Goal: Information Seeking & Learning: Find specific fact

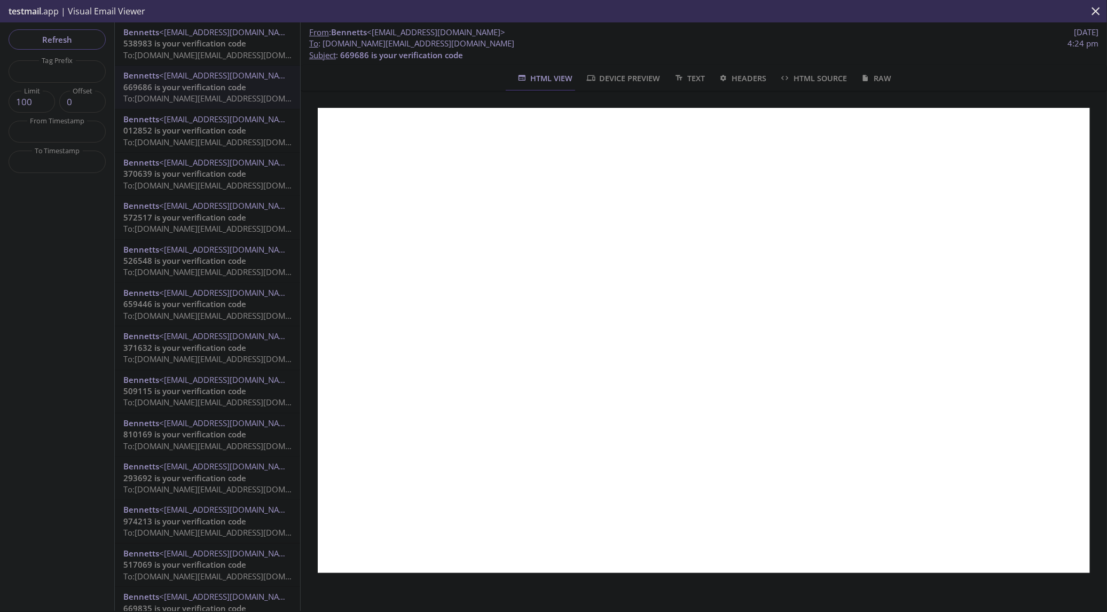
click at [190, 53] on span "To: [DOMAIN_NAME][EMAIL_ADDRESS][DOMAIN_NAME]" at bounding box center [224, 55] width 203 height 11
click at [873, 80] on span "Raw" at bounding box center [876, 78] width 32 height 13
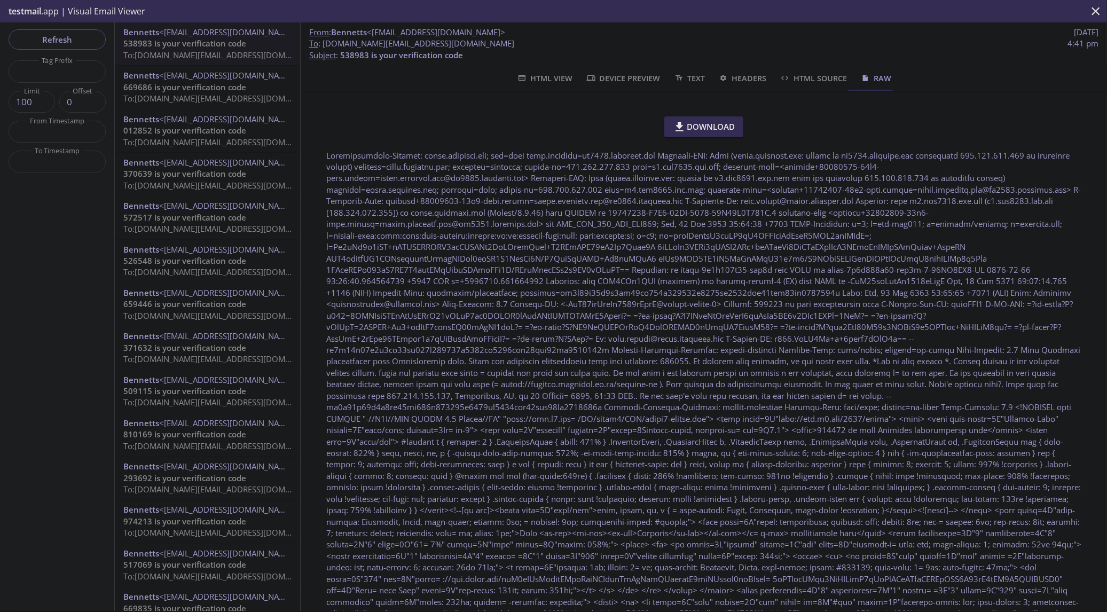
click at [686, 76] on span "Text" at bounding box center [689, 78] width 32 height 13
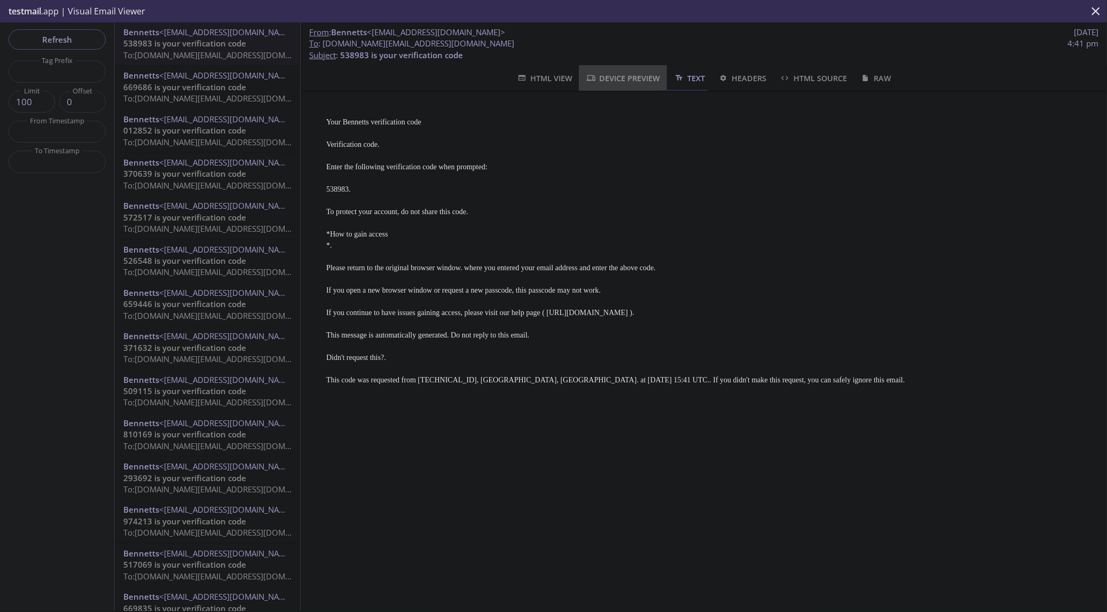
click at [617, 77] on span "Device Preview" at bounding box center [622, 78] width 75 height 13
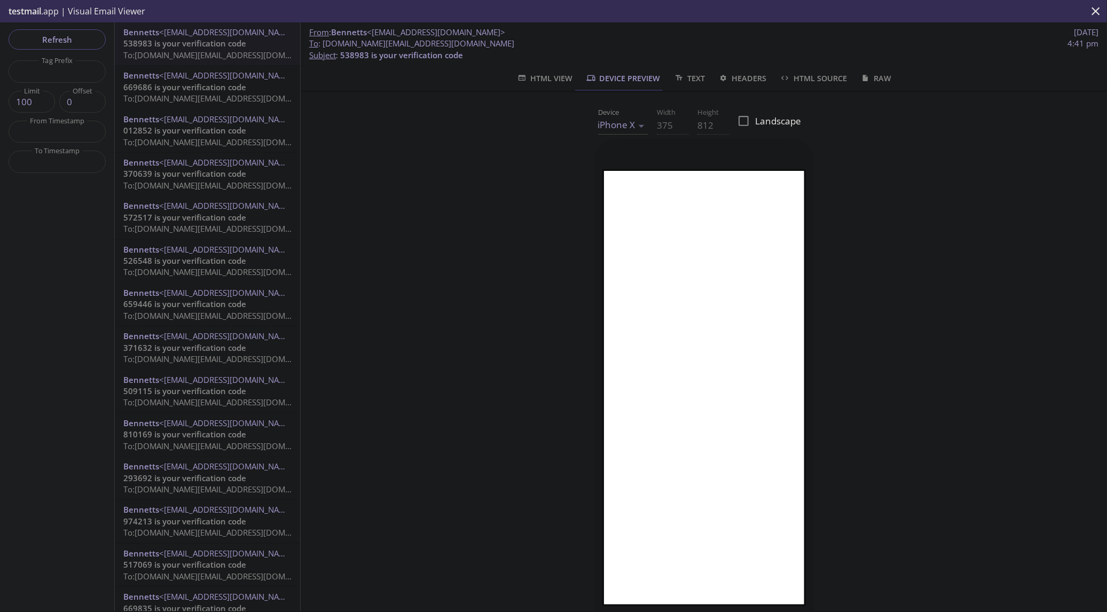
click at [556, 79] on span "HTML View" at bounding box center [544, 78] width 56 height 13
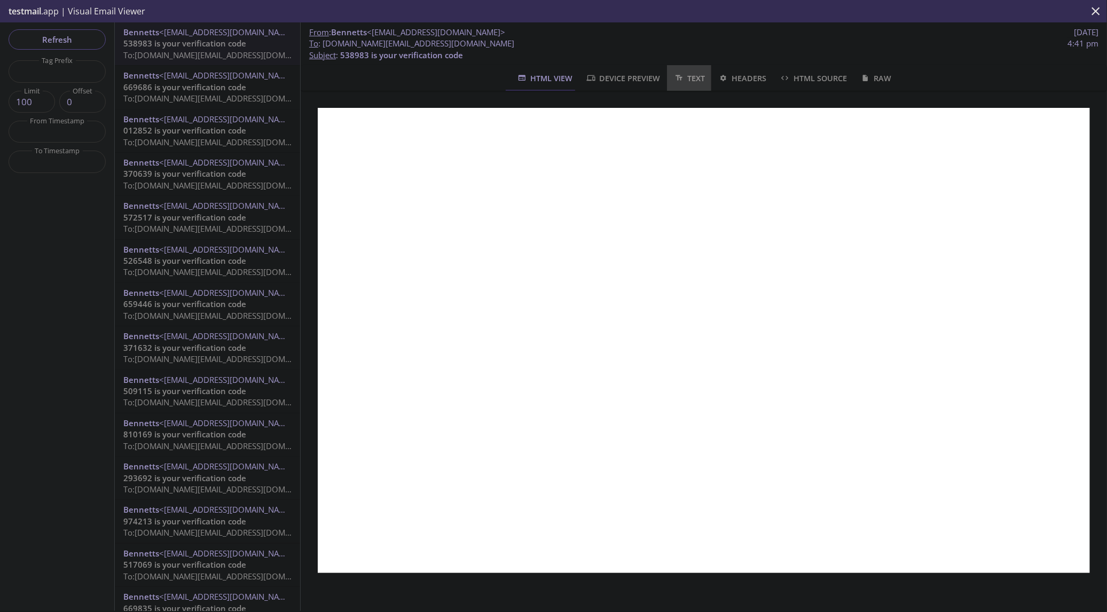
click at [696, 80] on span "Text" at bounding box center [689, 78] width 32 height 13
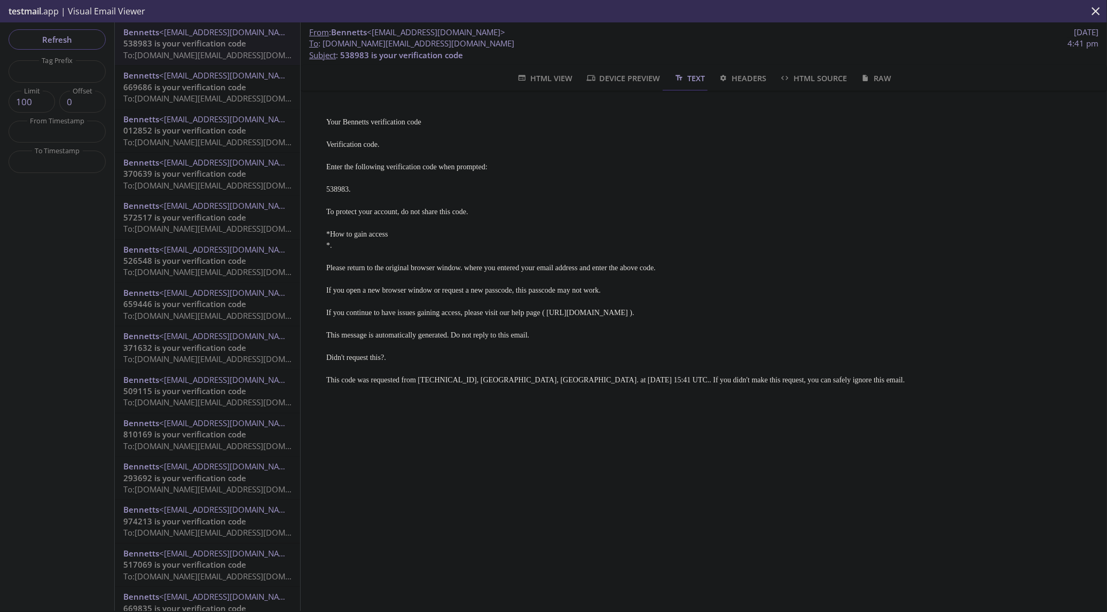
click at [743, 76] on span "Headers" at bounding box center [742, 78] width 49 height 13
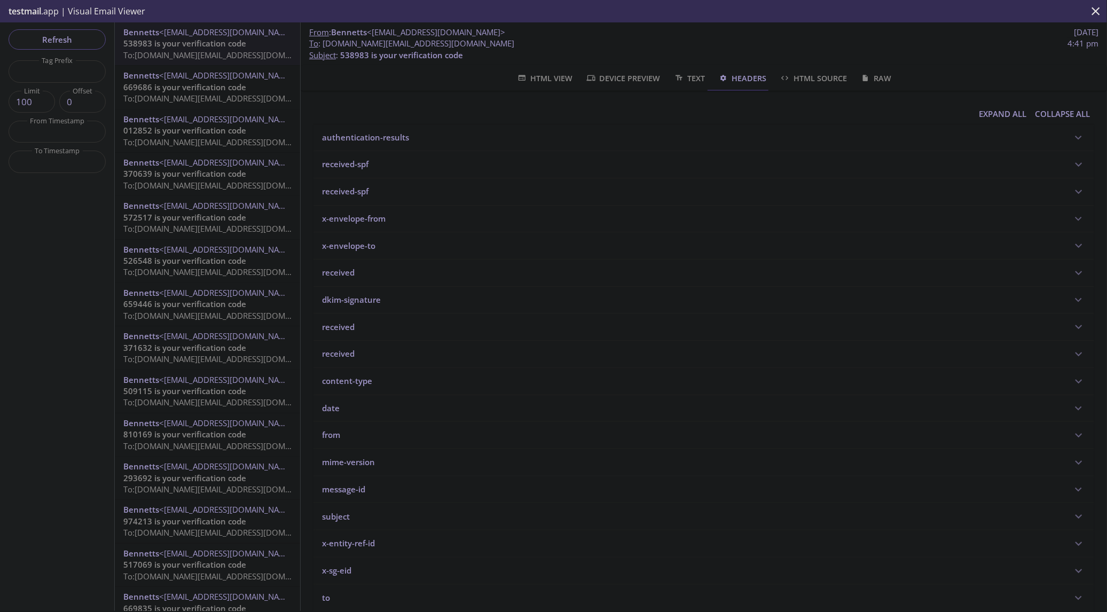
click at [984, 113] on span "Expand All" at bounding box center [1003, 114] width 48 height 14
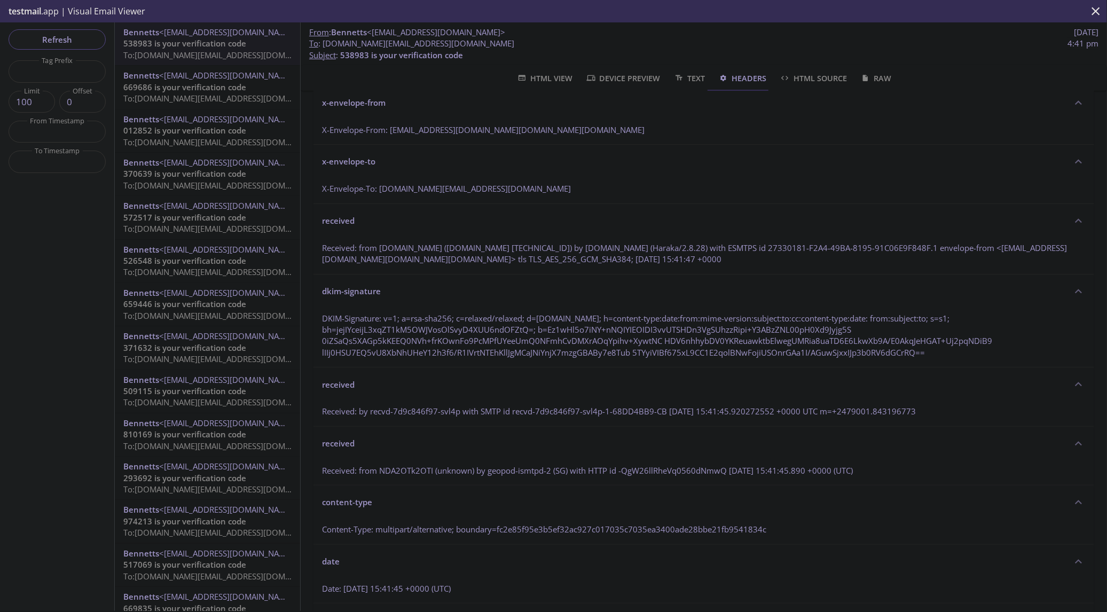
scroll to position [356, 0]
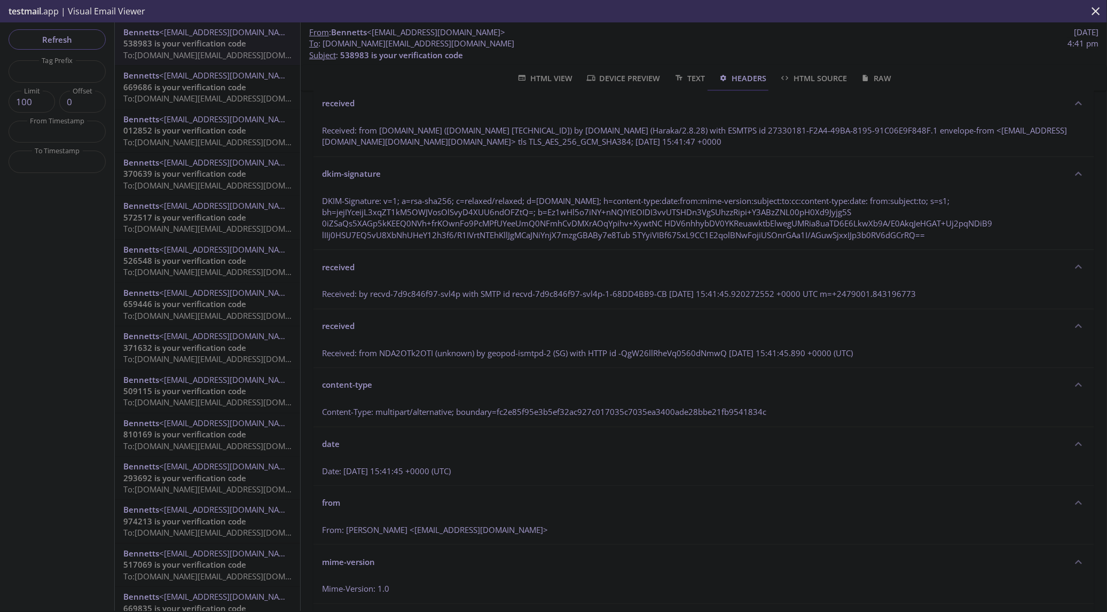
click at [639, 138] on p "Received: from [DOMAIN_NAME] ([DOMAIN_NAME] [TECHNICAL_ID]) by [DOMAIN_NAME] (H…" at bounding box center [704, 136] width 764 height 23
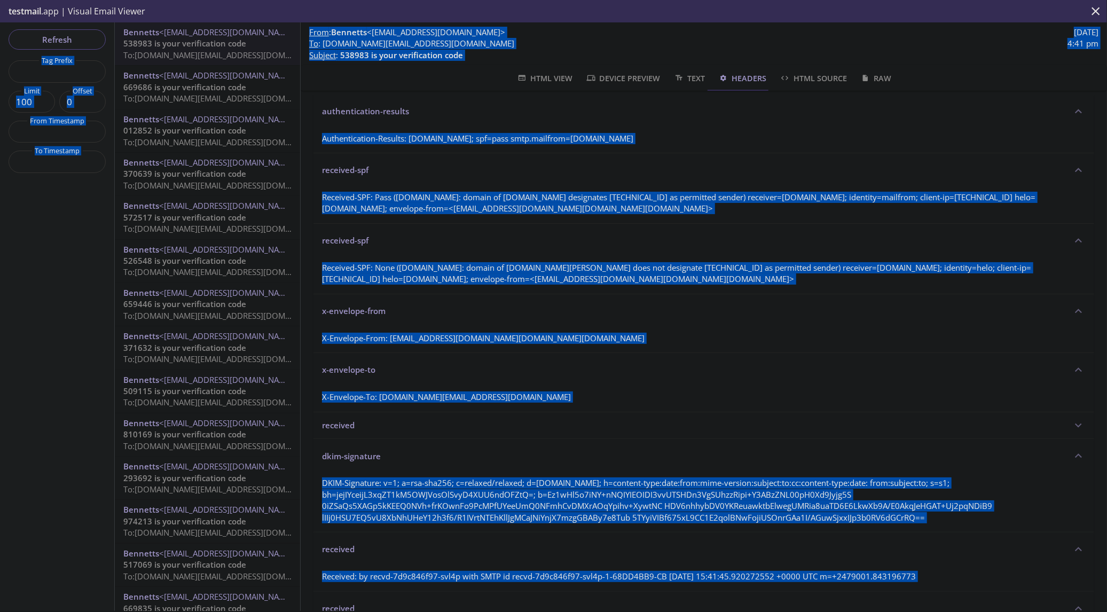
scroll to position [0, 0]
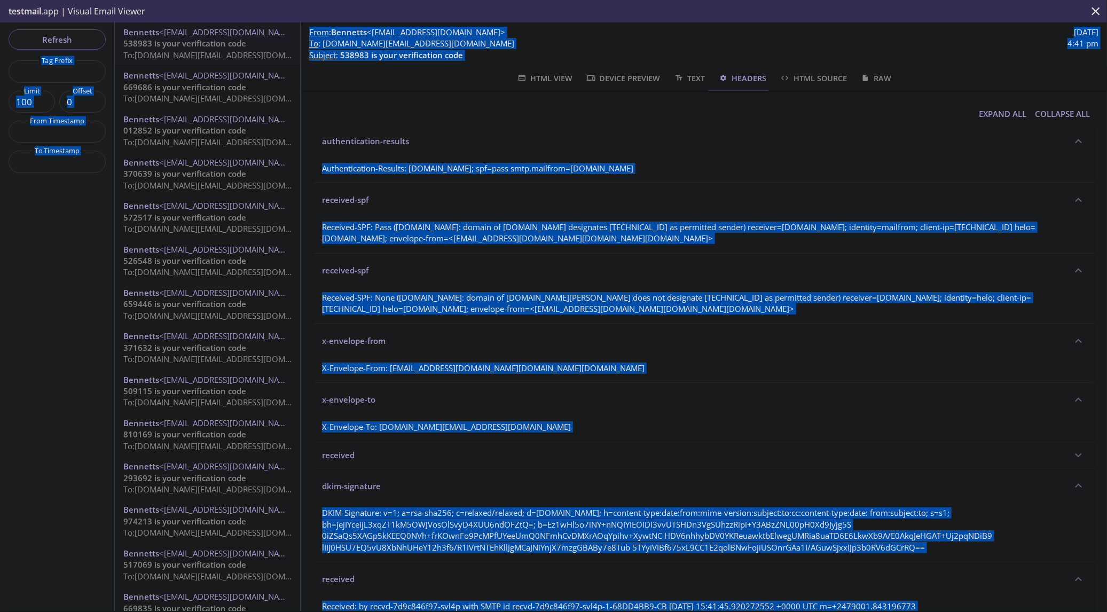
click at [684, 169] on div "Authentication-Results: [DOMAIN_NAME]; spf=pass smtp.mailfrom=[DOMAIN_NAME]" at bounding box center [703, 171] width 781 height 24
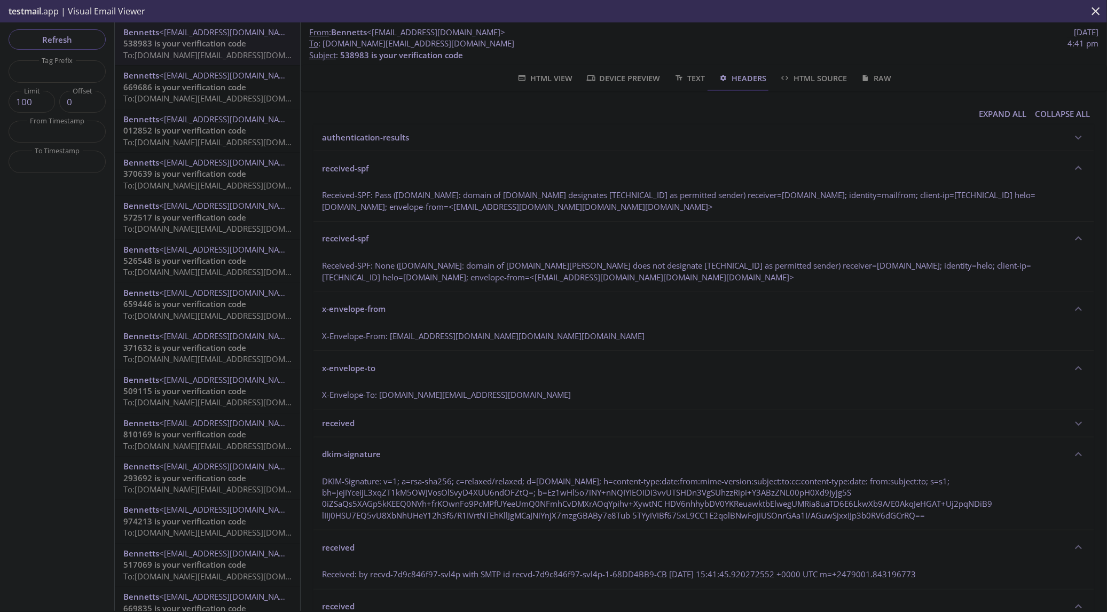
click at [816, 78] on span "HTML Source" at bounding box center [812, 78] width 67 height 13
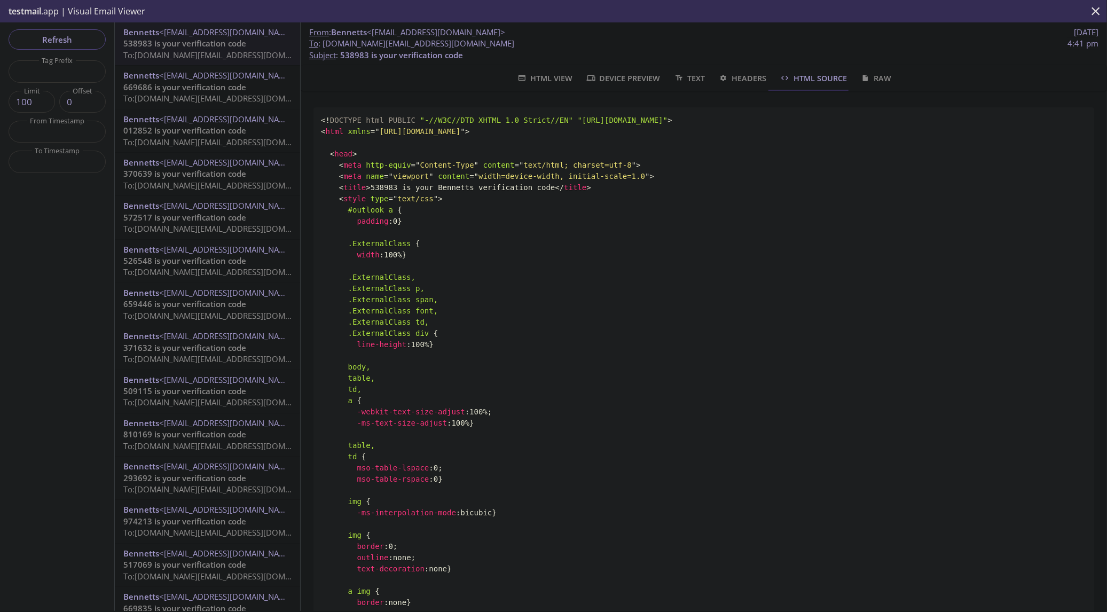
click at [869, 77] on span "Raw" at bounding box center [876, 78] width 32 height 13
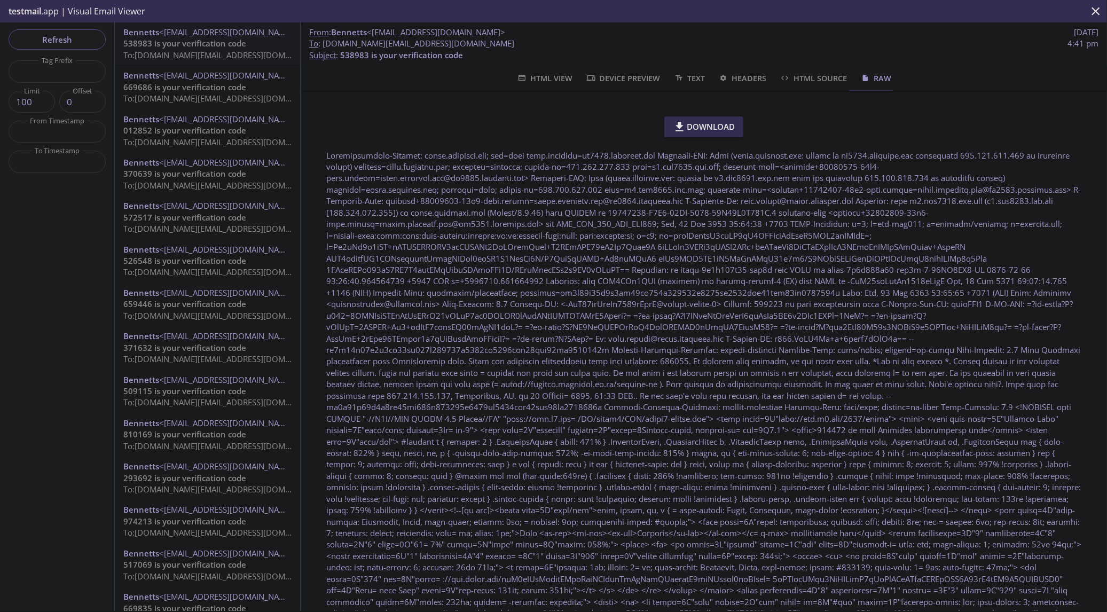
click at [539, 78] on span "HTML View" at bounding box center [544, 78] width 56 height 13
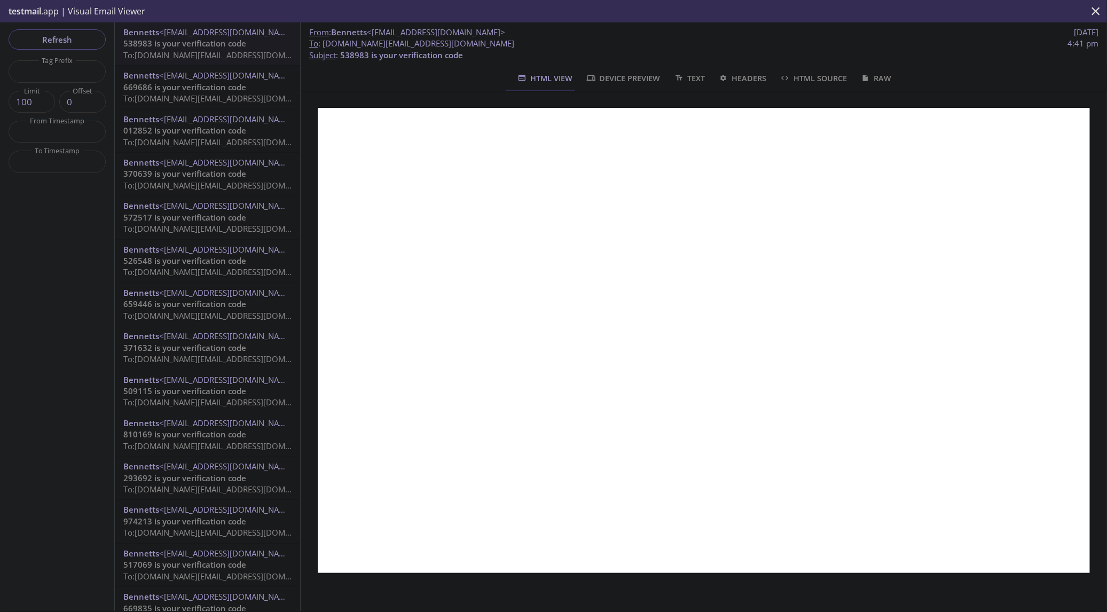
click at [626, 78] on span "Device Preview" at bounding box center [622, 78] width 75 height 13
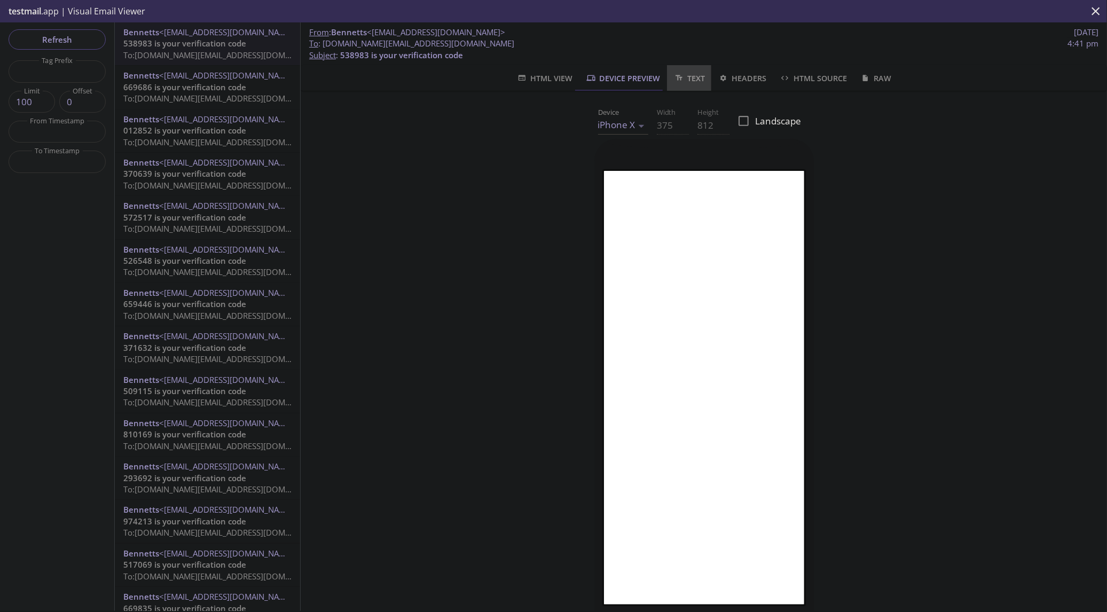
click at [696, 76] on span "Text" at bounding box center [689, 78] width 32 height 13
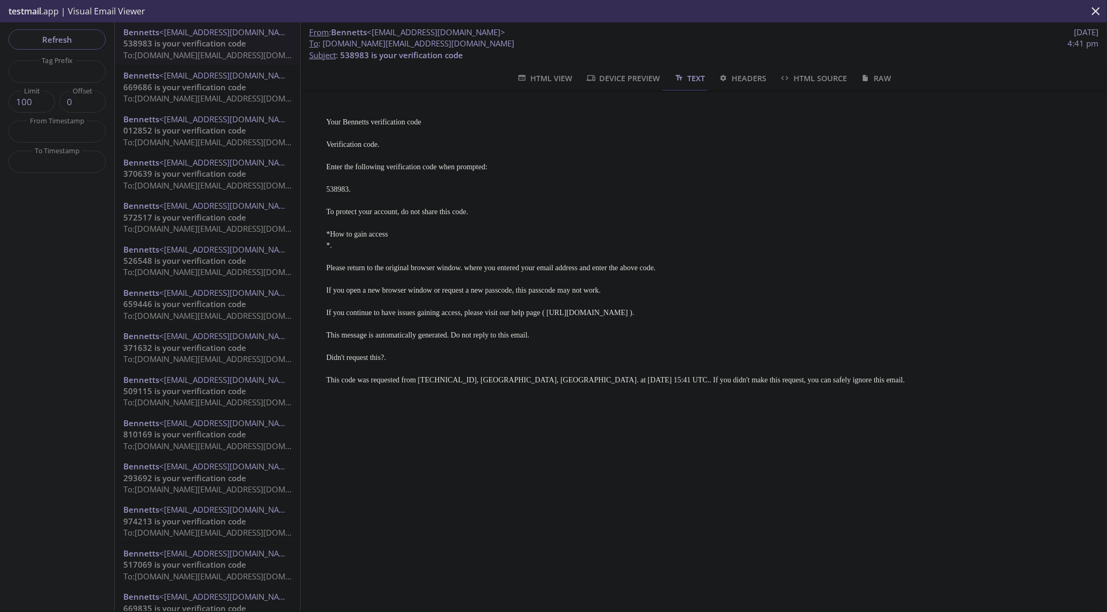
click at [737, 76] on span "Headers" at bounding box center [742, 78] width 49 height 13
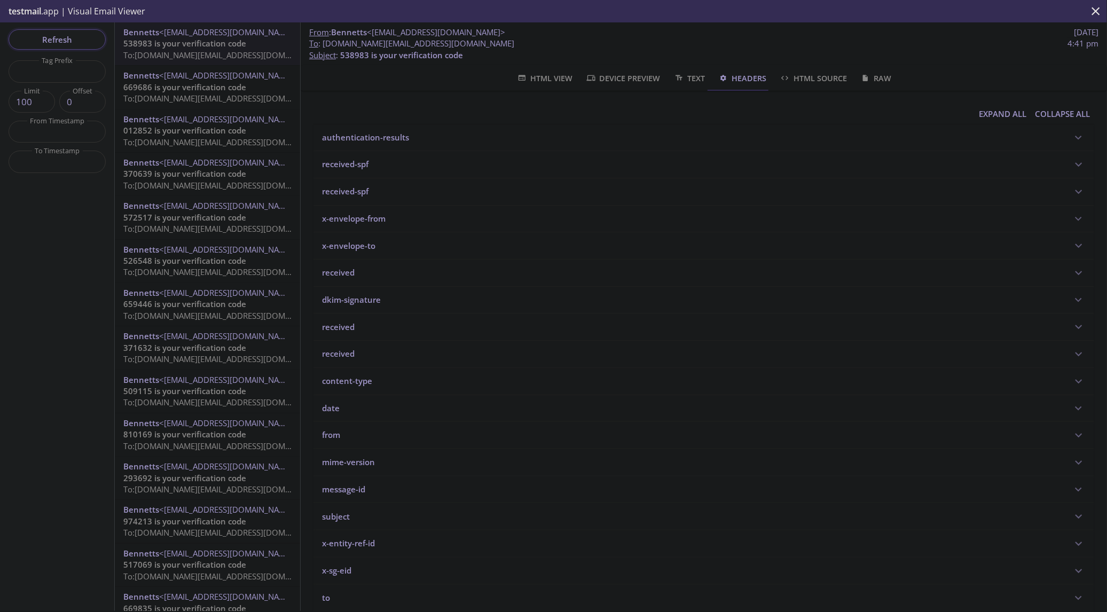
click at [70, 43] on span "Refresh" at bounding box center [57, 40] width 80 height 14
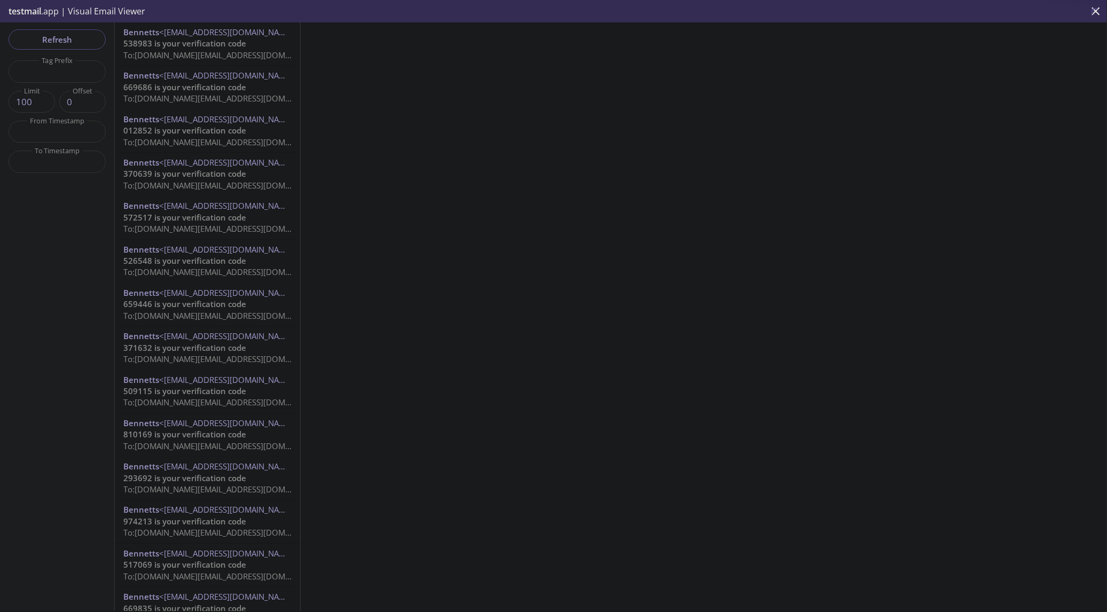
click at [188, 58] on span "To: [DOMAIN_NAME][EMAIL_ADDRESS][DOMAIN_NAME]" at bounding box center [224, 55] width 203 height 11
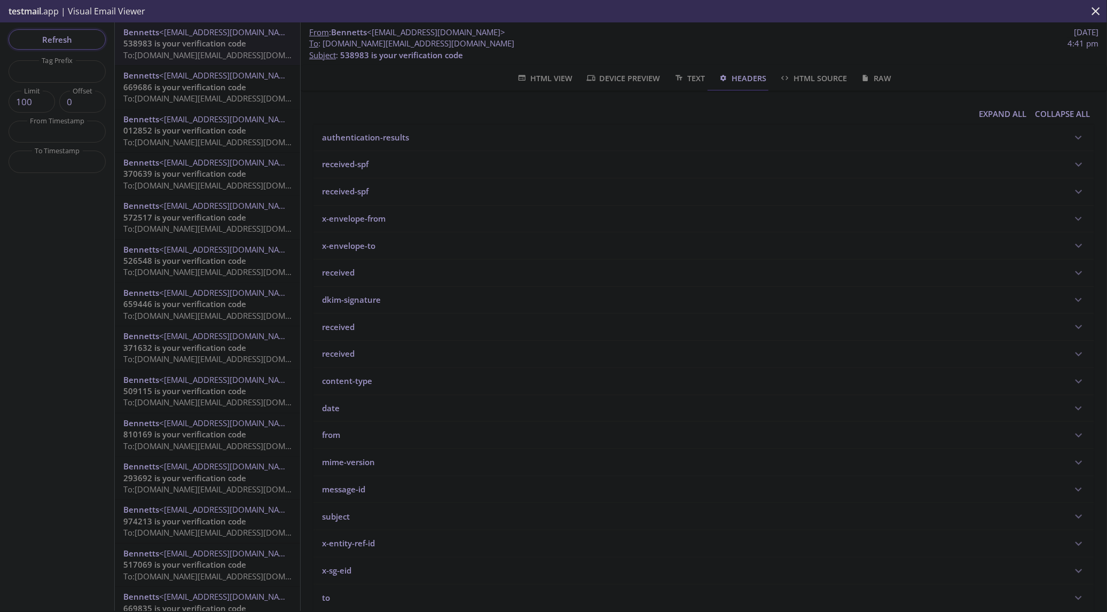
click at [71, 39] on span "Refresh" at bounding box center [57, 40] width 80 height 14
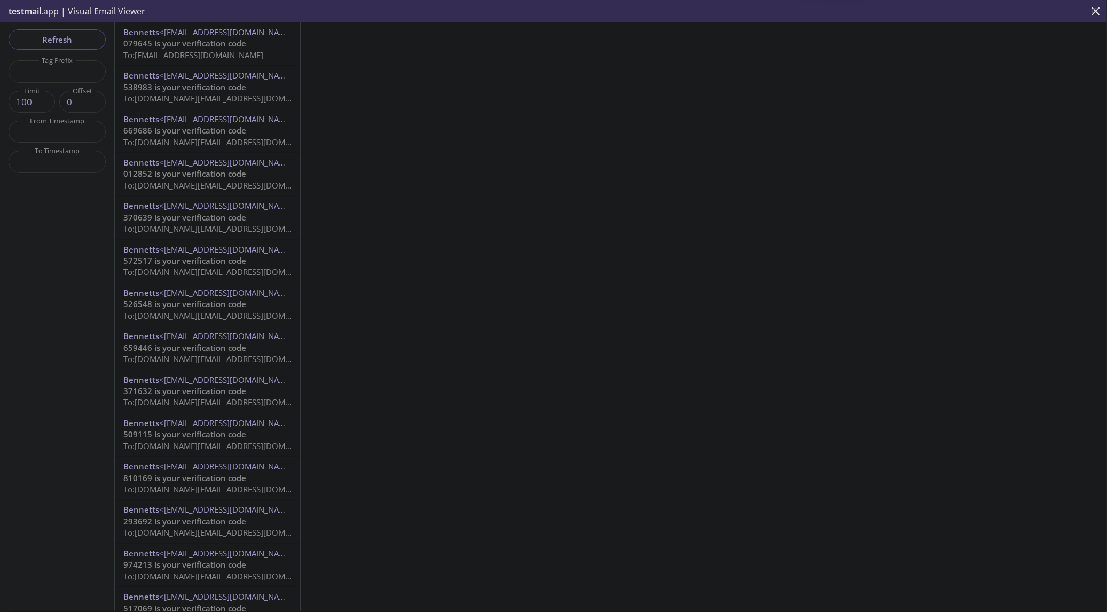
click at [169, 45] on span "079645 is your verification code" at bounding box center [184, 43] width 123 height 11
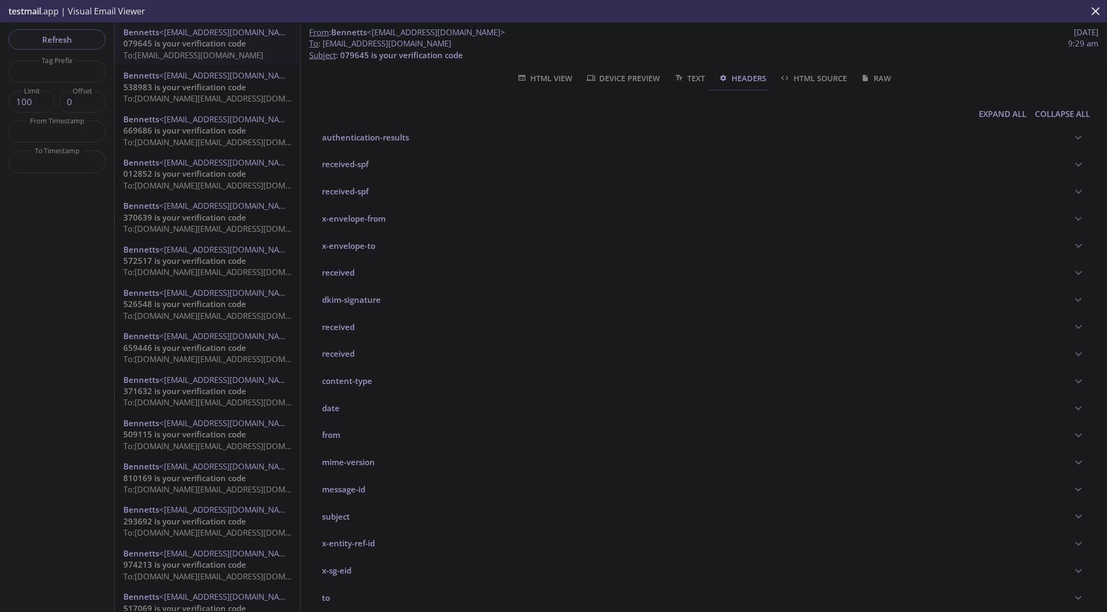
click at [685, 76] on span "Text" at bounding box center [689, 78] width 32 height 13
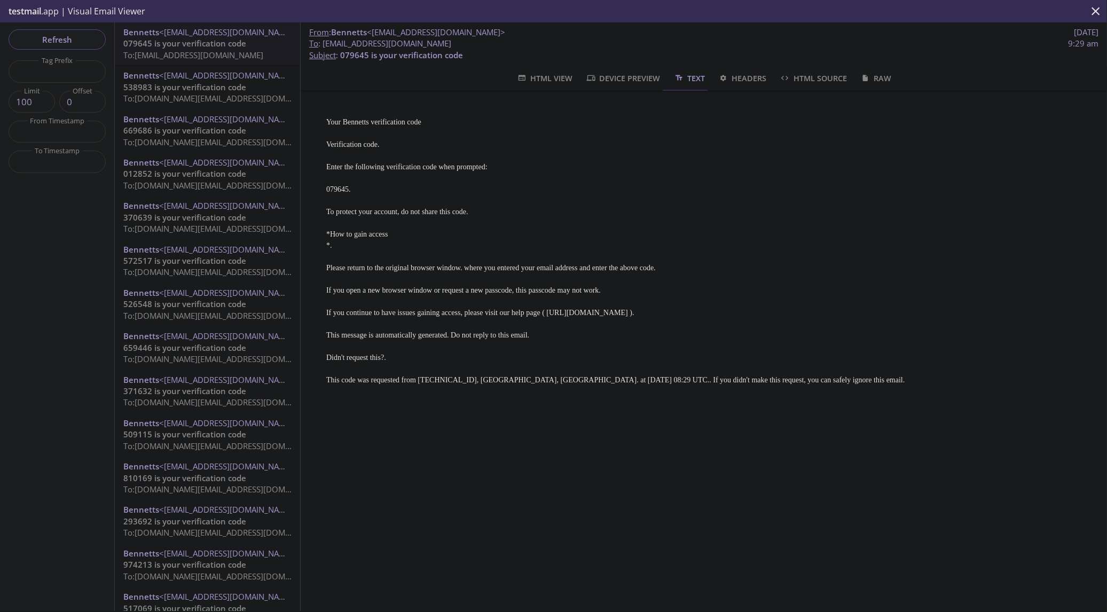
click at [535, 79] on span "HTML View" at bounding box center [544, 78] width 56 height 13
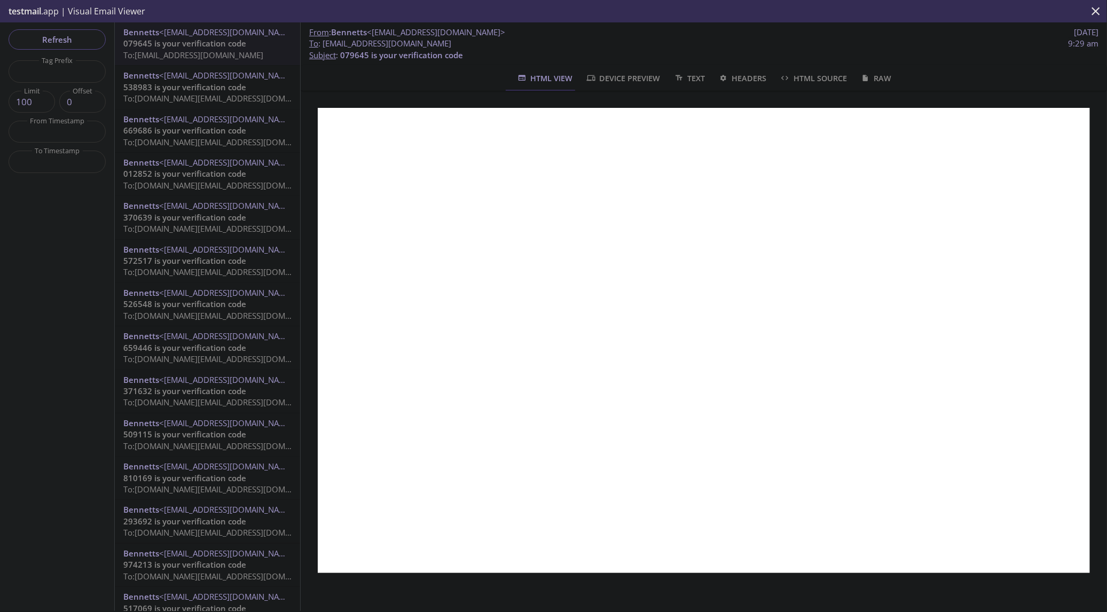
click at [1091, 7] on icon "close" at bounding box center [1096, 11] width 14 height 14
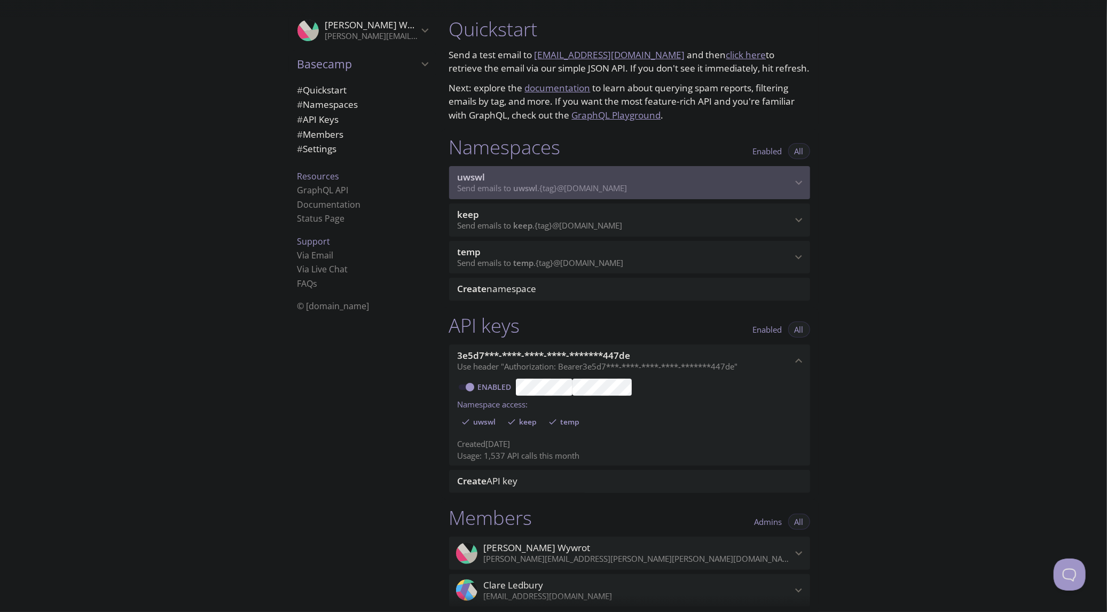
click at [621, 183] on span "Send emails to uwswl . {tag} @[DOMAIN_NAME]" at bounding box center [543, 188] width 170 height 11
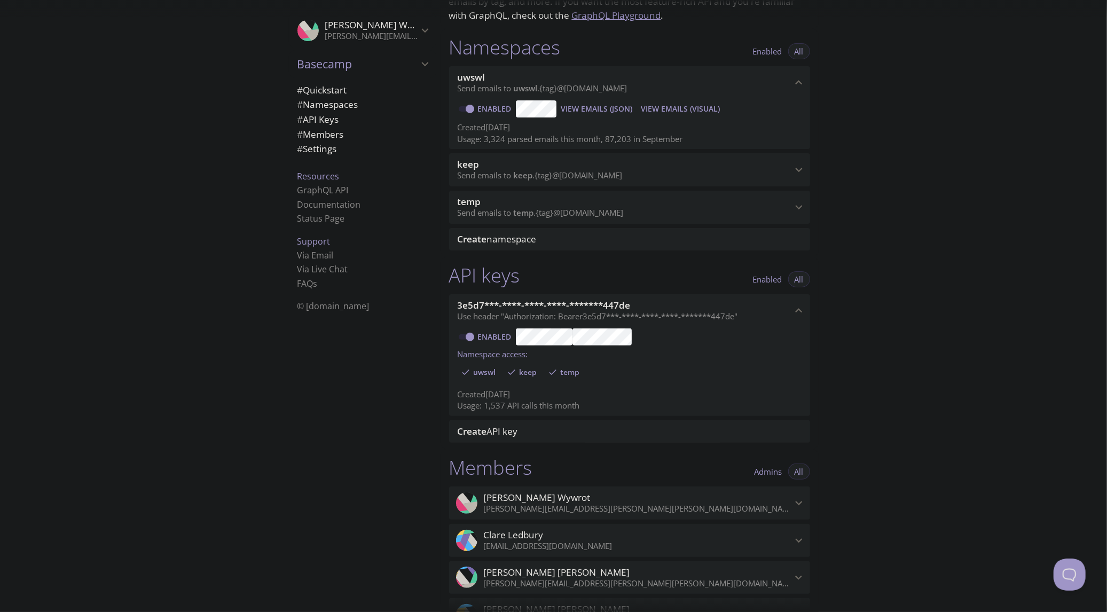
scroll to position [59, 0]
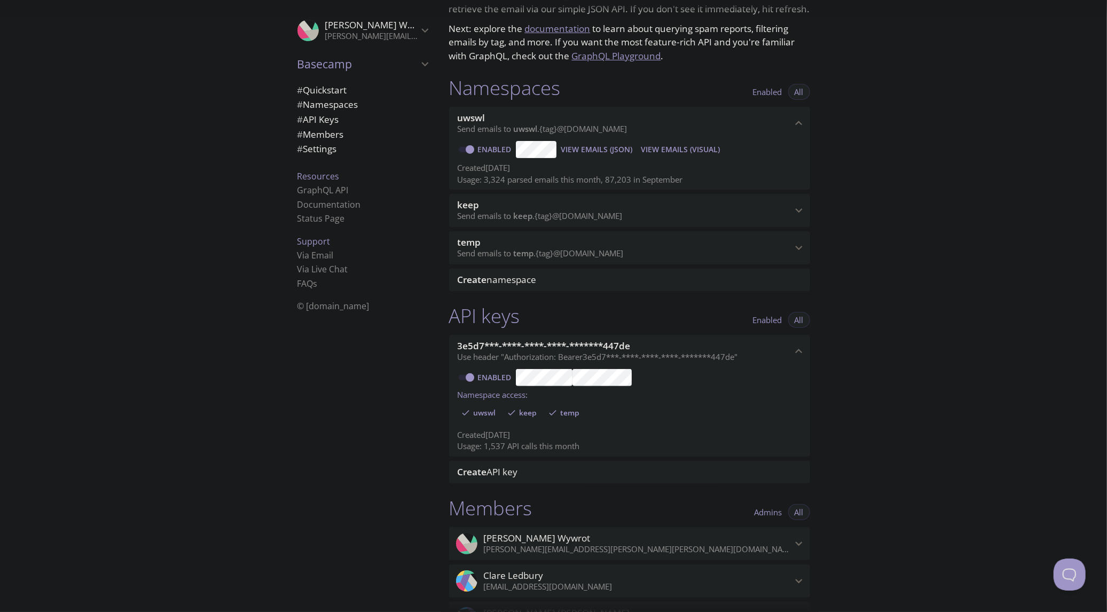
click at [320, 150] on span "# Settings" at bounding box center [317, 149] width 40 height 12
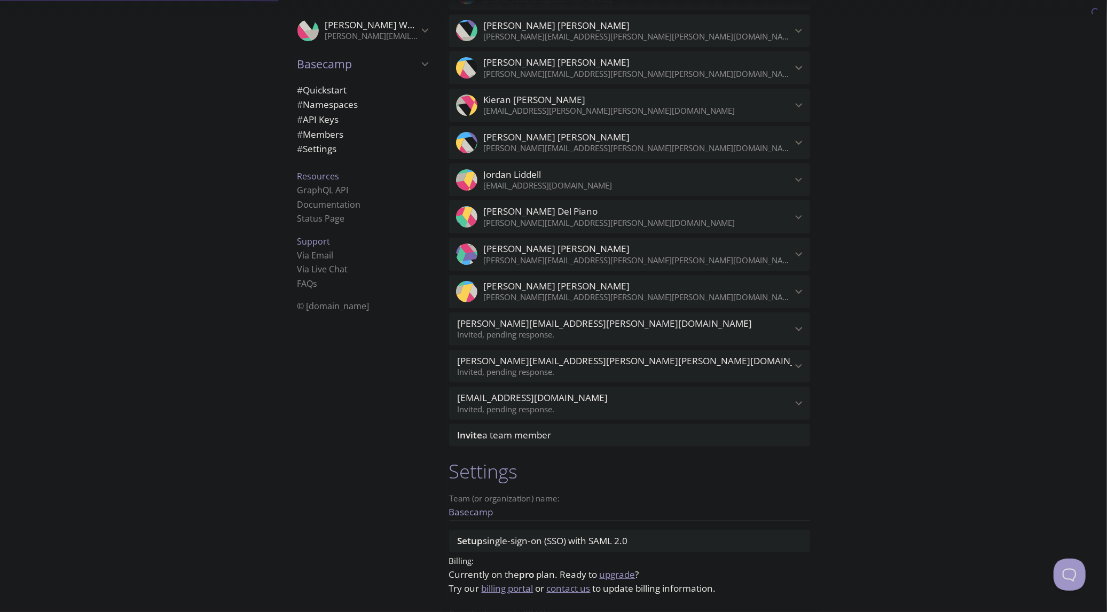
scroll to position [681, 0]
